Goal: Information Seeking & Learning: Learn about a topic

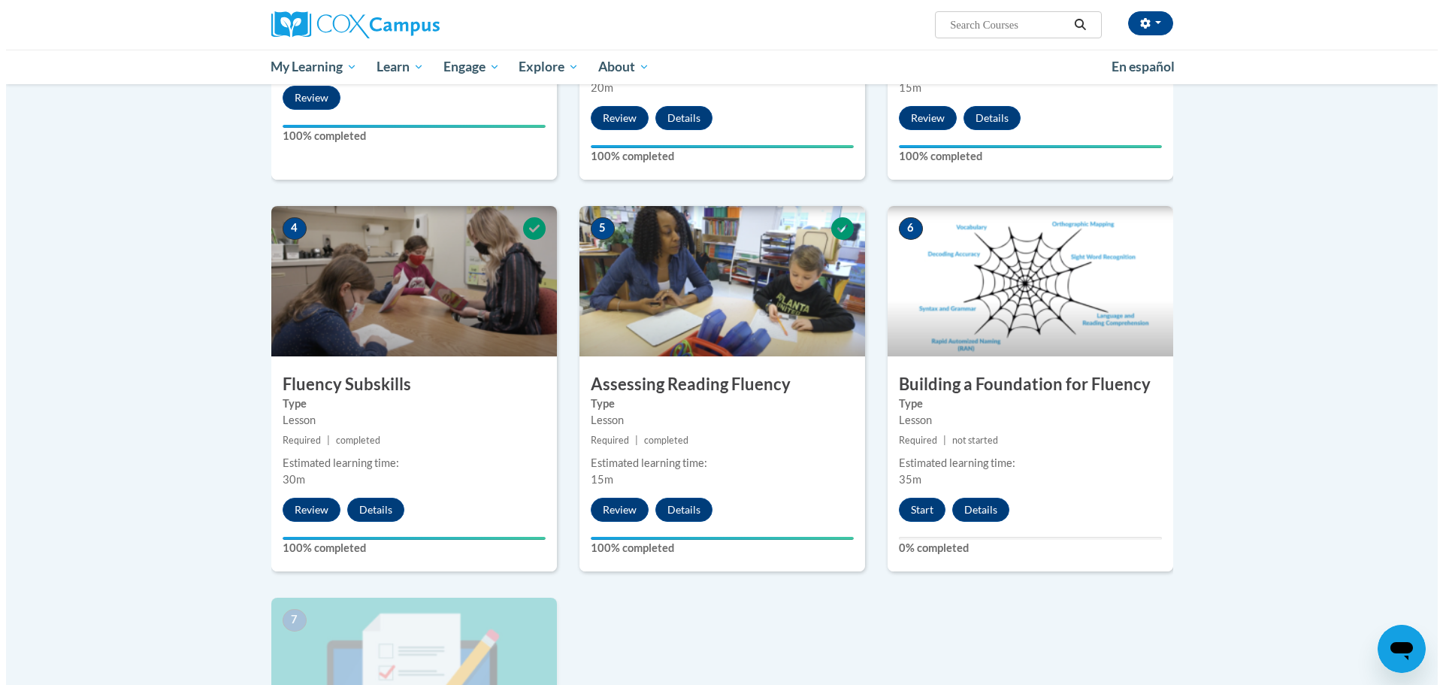
scroll to position [751, 0]
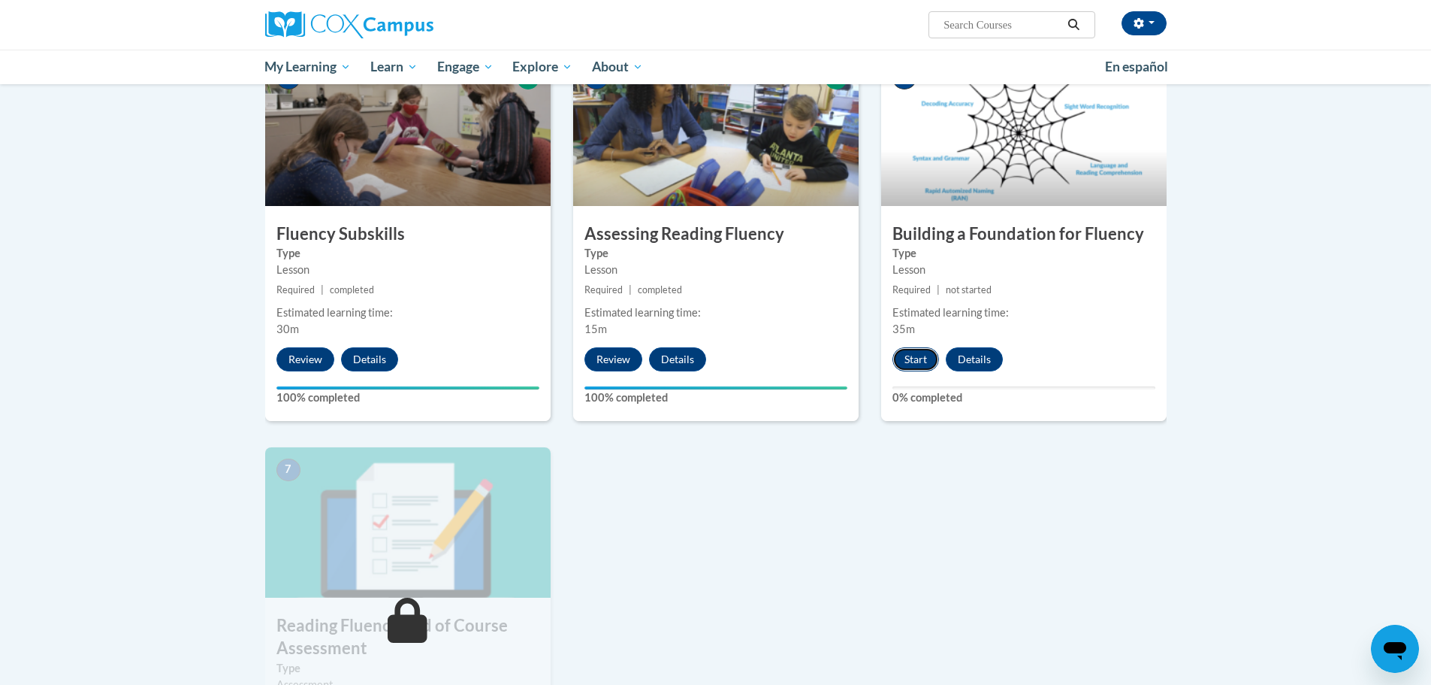
click at [923, 369] on button "Start" at bounding box center [916, 359] width 47 height 24
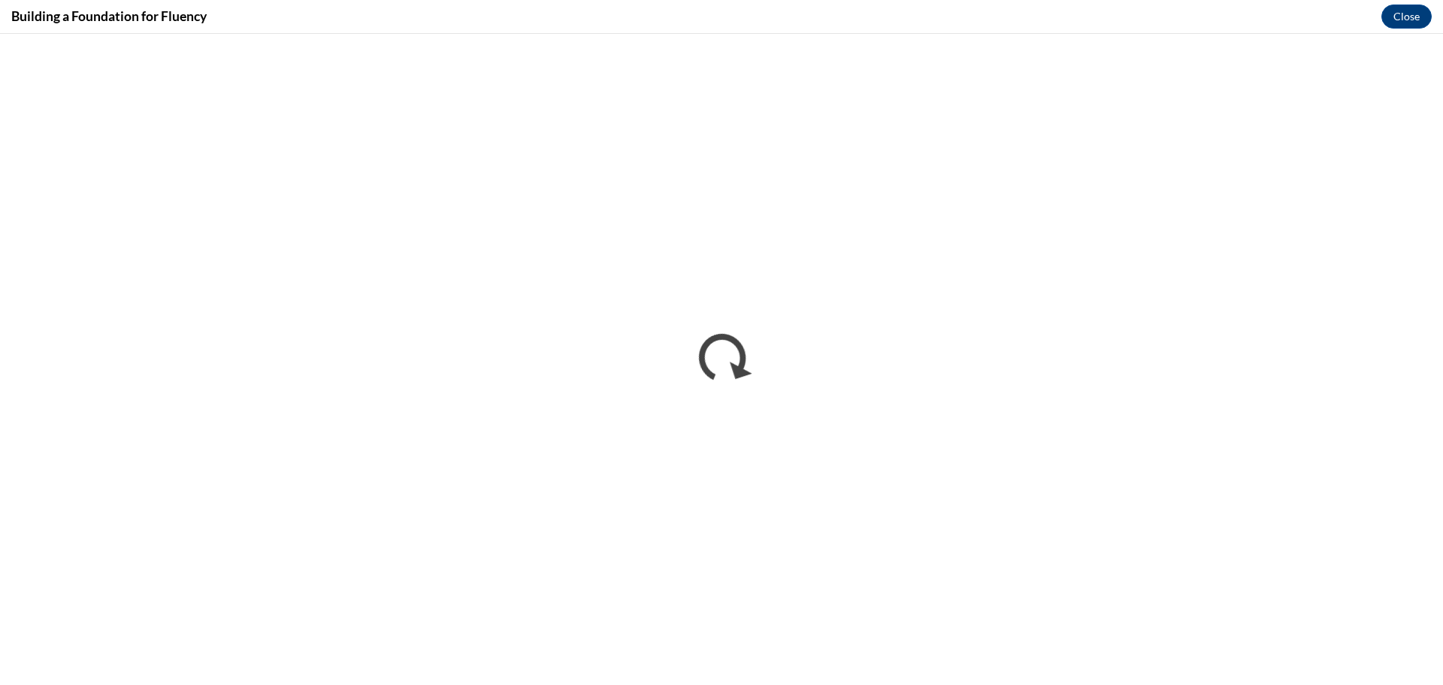
scroll to position [0, 0]
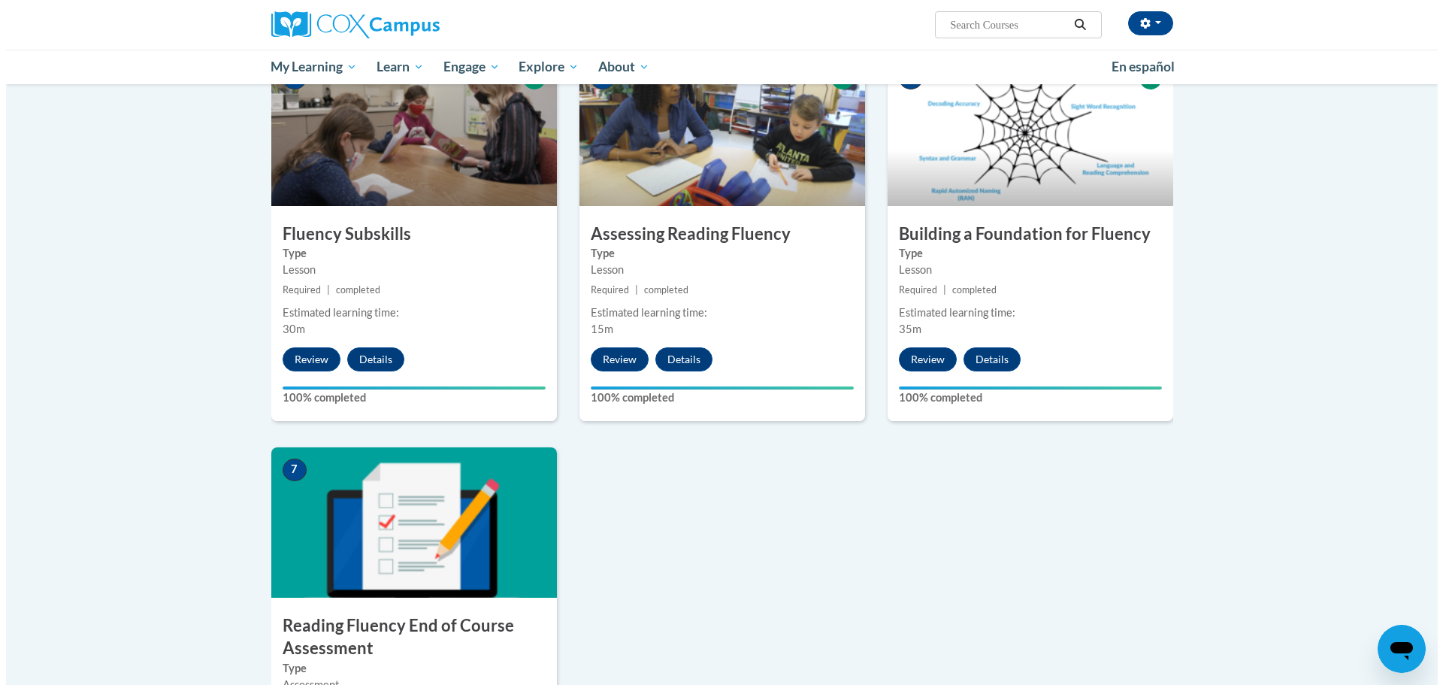
scroll to position [977, 0]
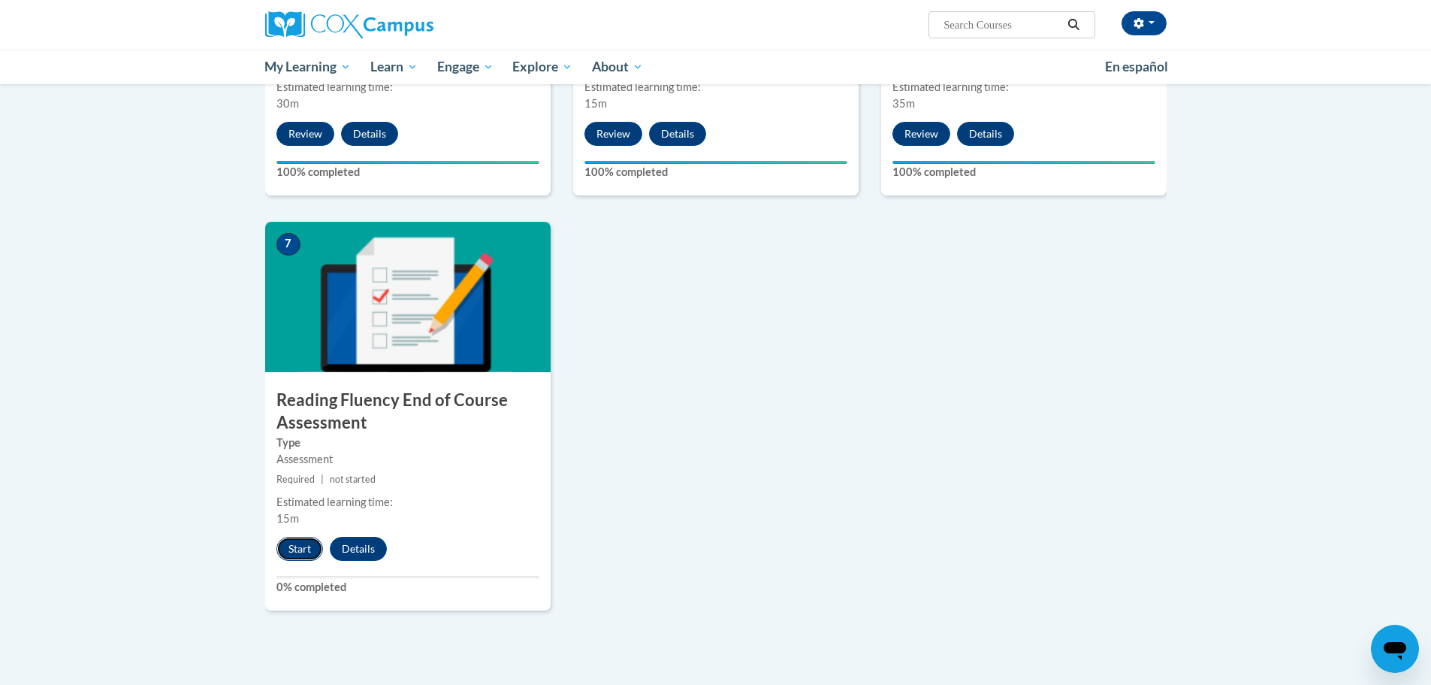
click at [281, 541] on button "Start" at bounding box center [300, 548] width 47 height 24
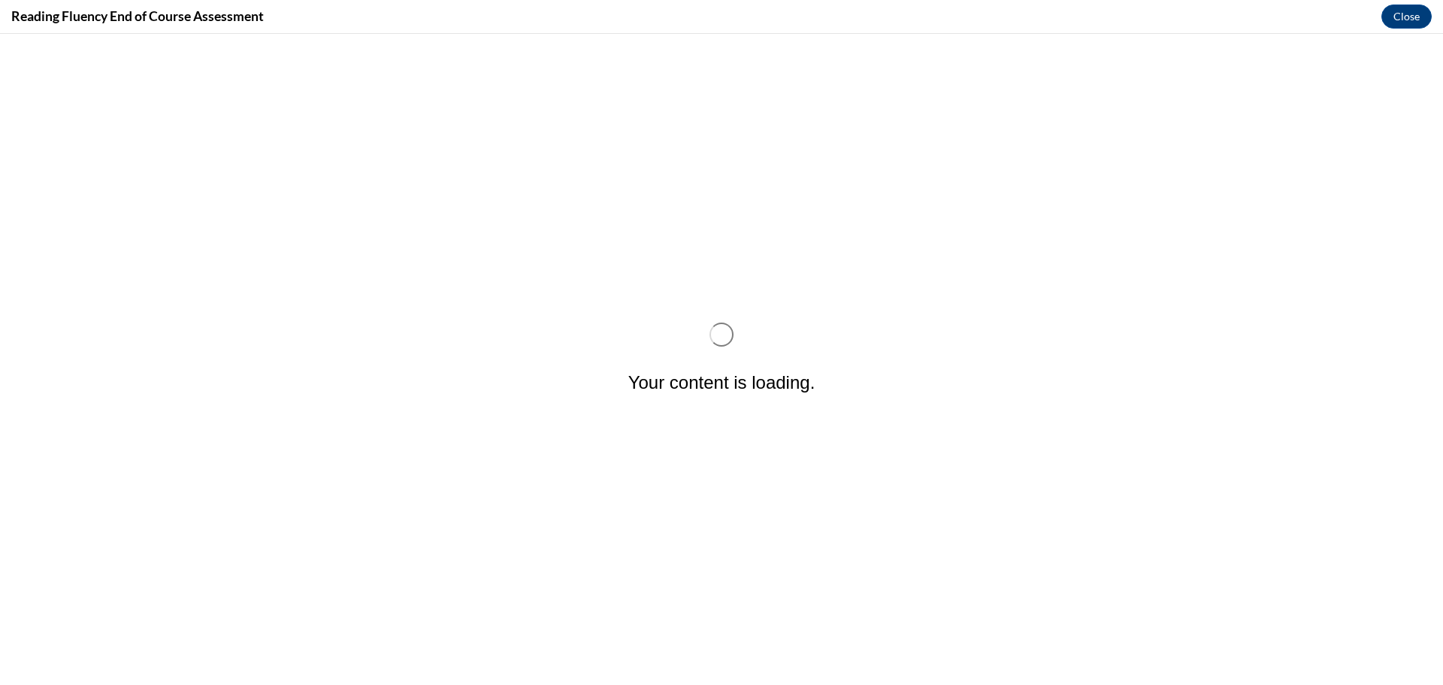
scroll to position [0, 0]
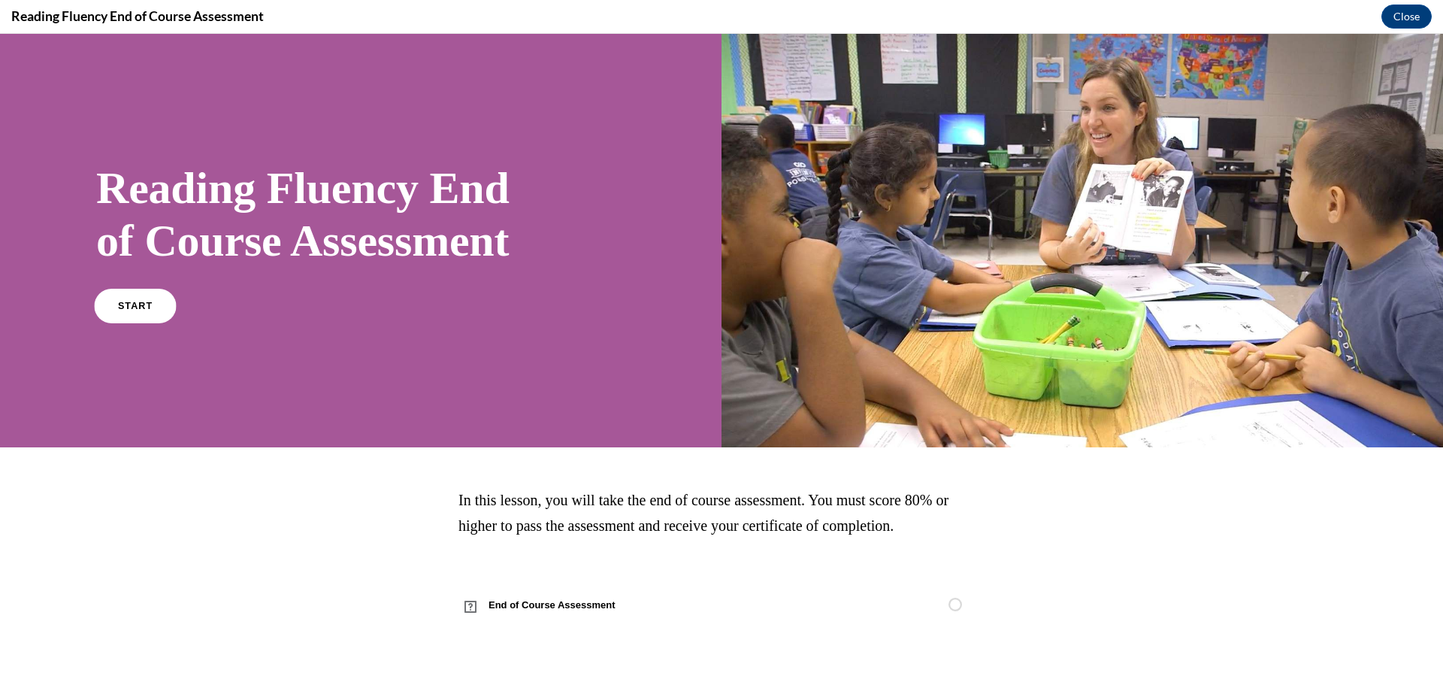
click at [144, 308] on span "START" at bounding box center [135, 305] width 35 height 11
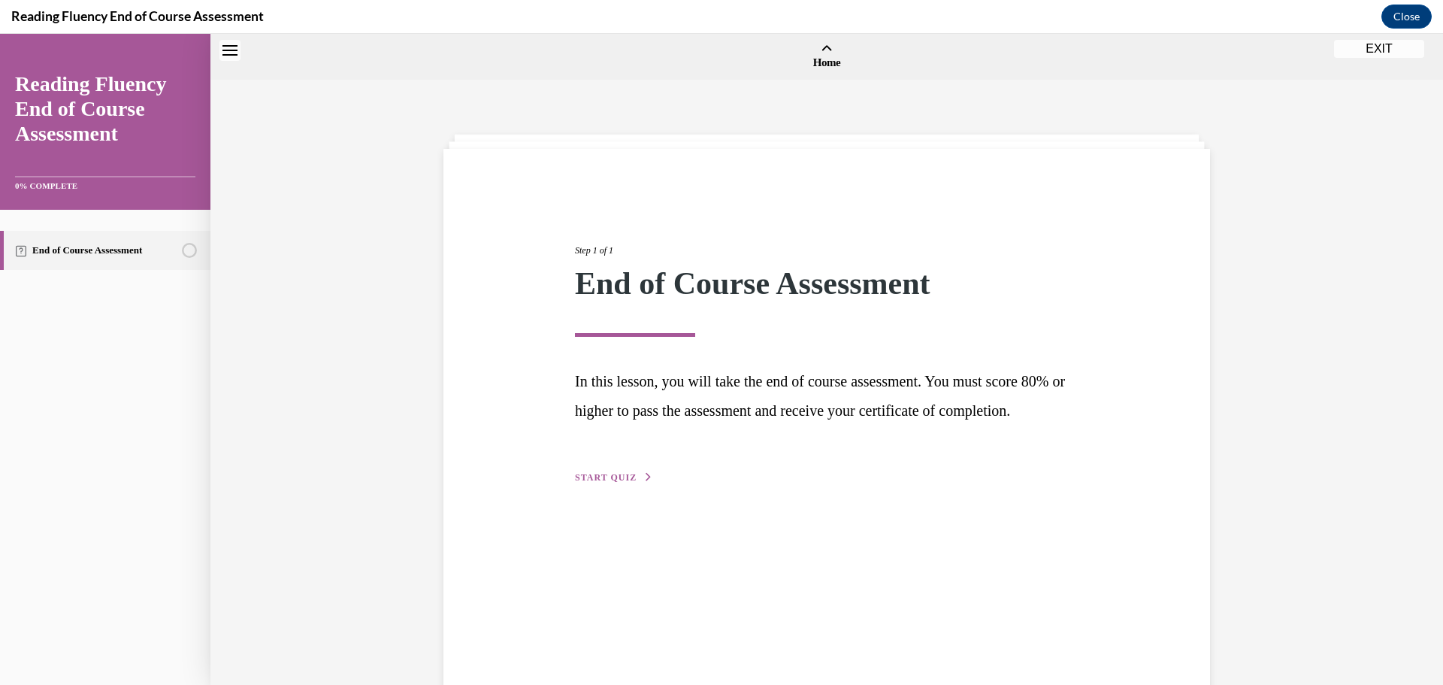
scroll to position [47, 0]
